Goal: Use online tool/utility: Utilize a website feature to perform a specific function

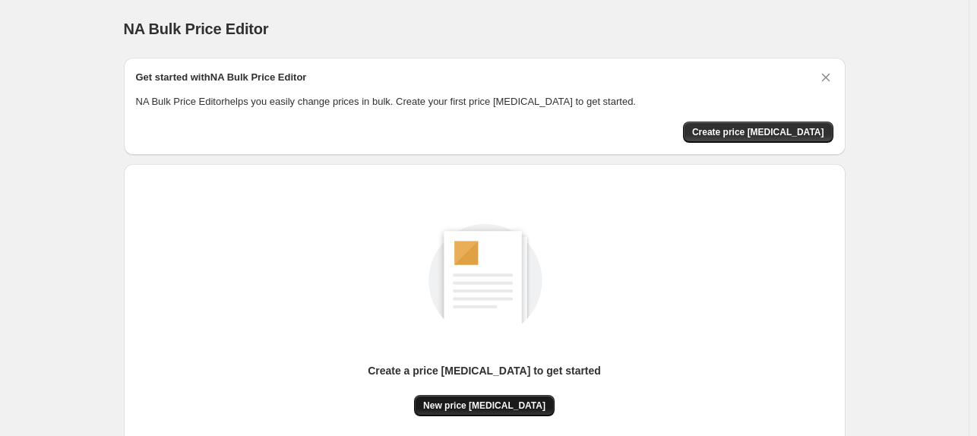
click at [494, 402] on span "New price [MEDICAL_DATA]" at bounding box center [484, 406] width 122 height 12
click at [441, 412] on button "New price [MEDICAL_DATA]" at bounding box center [484, 405] width 141 height 21
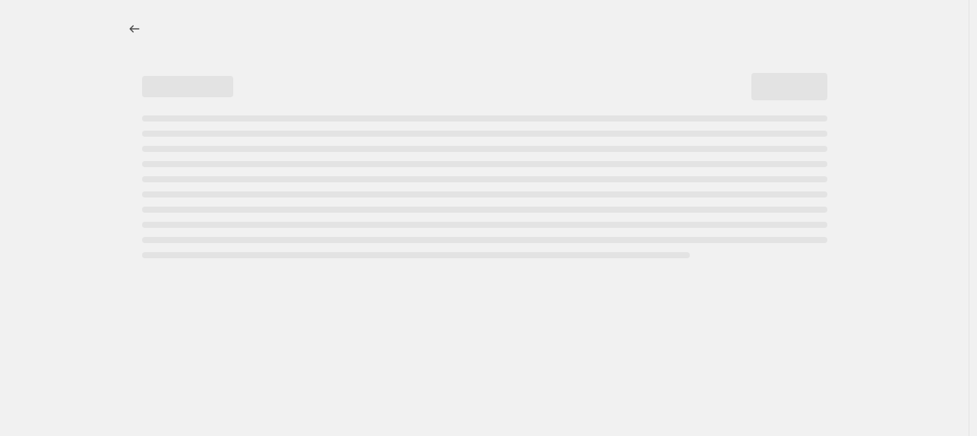
select select "percentage"
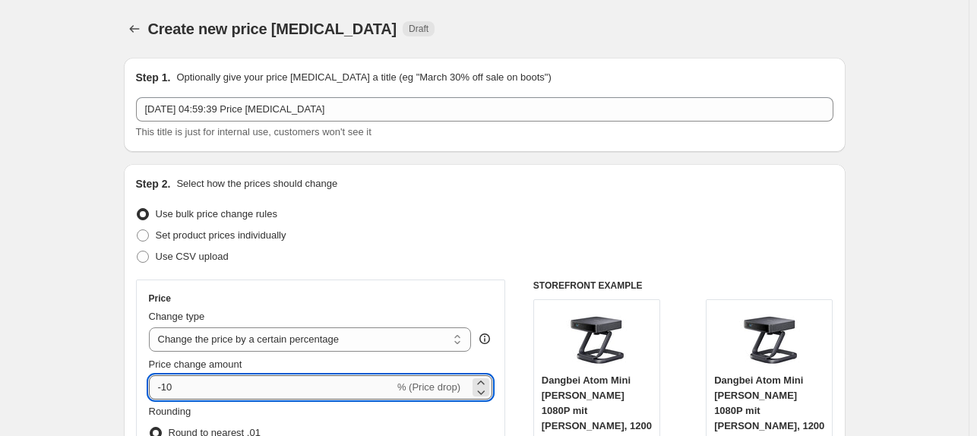
click at [195, 388] on input "-10" at bounding box center [271, 387] width 245 height 24
type input "-1"
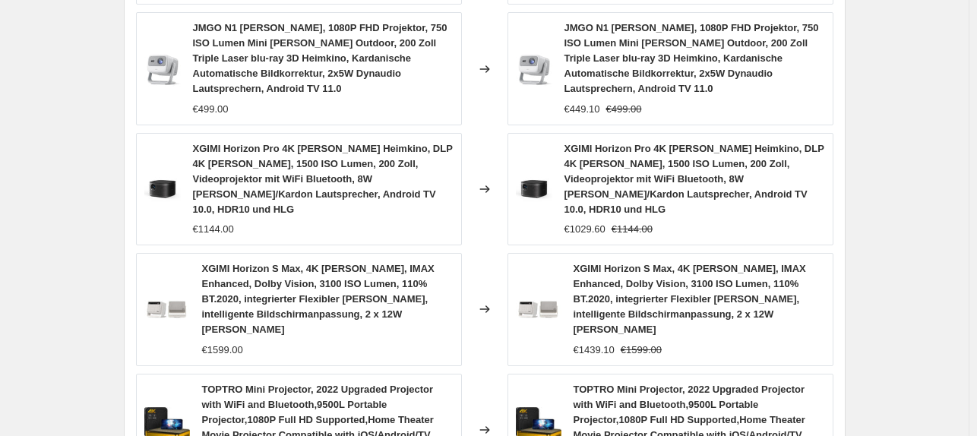
scroll to position [1216, 0]
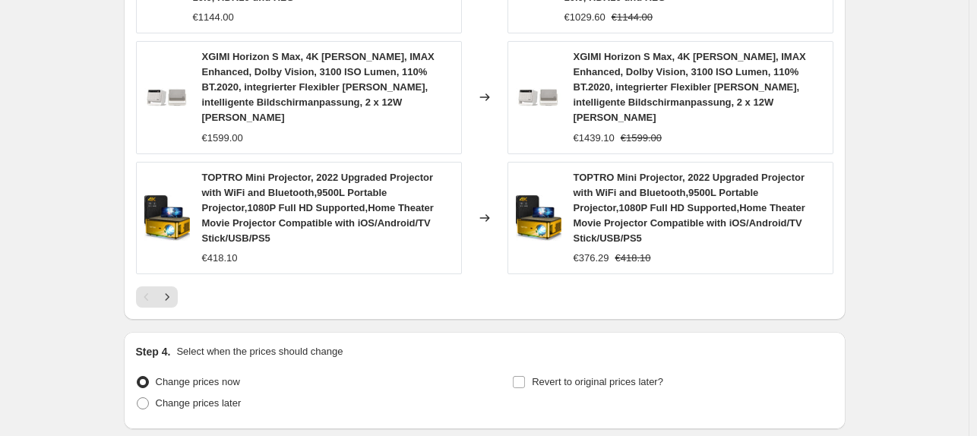
type input "-30"
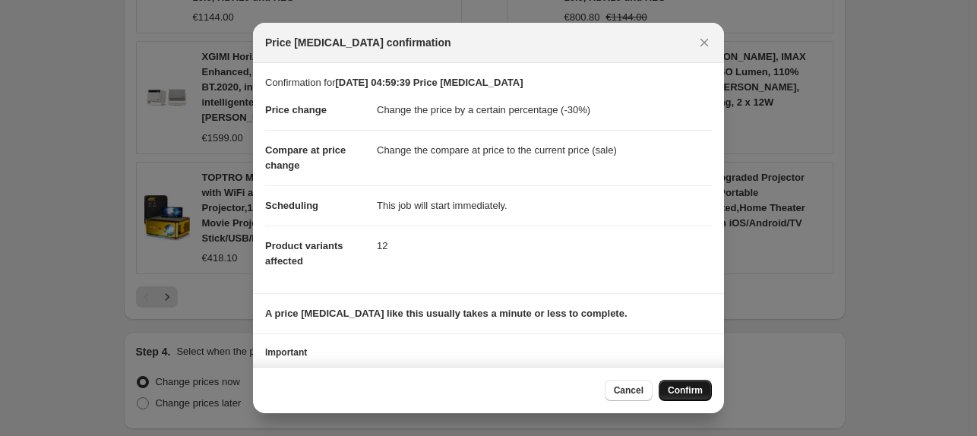
click at [696, 396] on span "Confirm" at bounding box center [685, 391] width 35 height 12
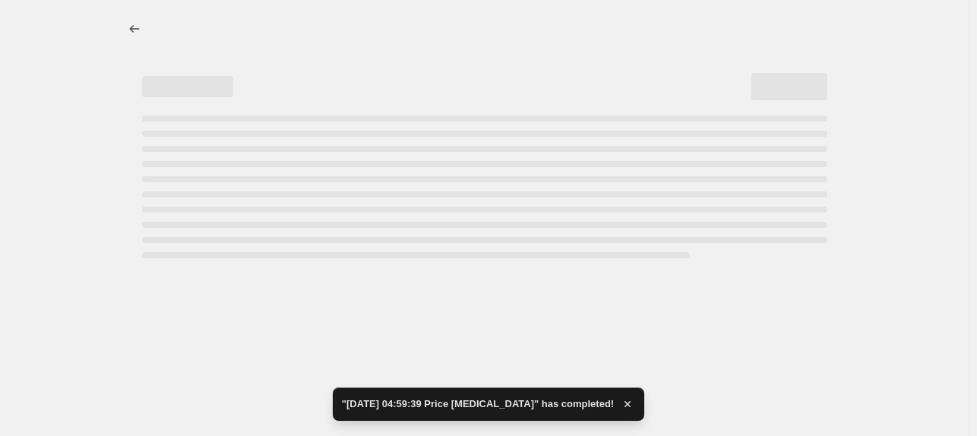
select select "percentage"
